Goal: Transaction & Acquisition: Purchase product/service

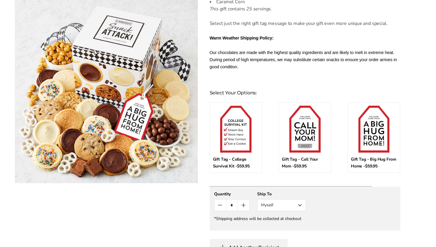
scroll to position [301, 0]
click at [304, 133] on img at bounding box center [304, 128] width 31 height 47
click at [304, 111] on input "*" at bounding box center [304, 108] width 44 height 6
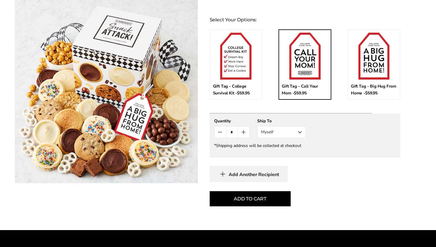
scroll to position [398, 0]
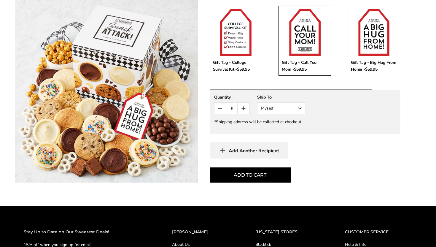
click at [300, 108] on button "Myself" at bounding box center [281, 108] width 49 height 12
click at [298, 130] on button "Other Recipient" at bounding box center [281, 130] width 48 height 11
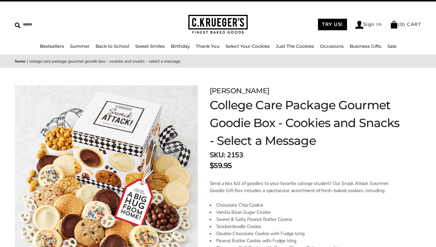
scroll to position [11, 0]
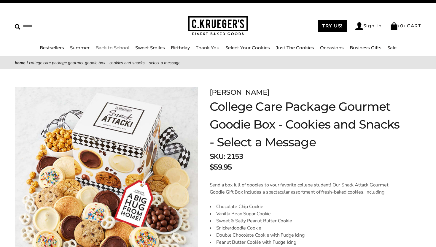
click at [113, 49] on link "Back to School" at bounding box center [112, 48] width 34 height 6
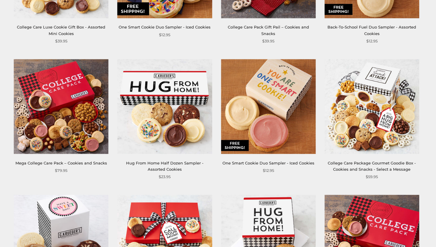
scroll to position [322, 0]
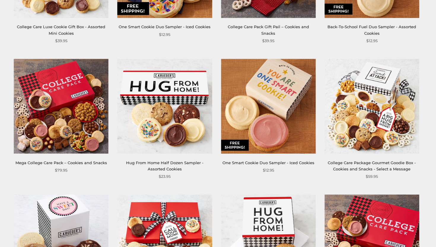
click at [359, 128] on img at bounding box center [371, 106] width 95 height 95
